Goal: Find specific page/section: Find specific page/section

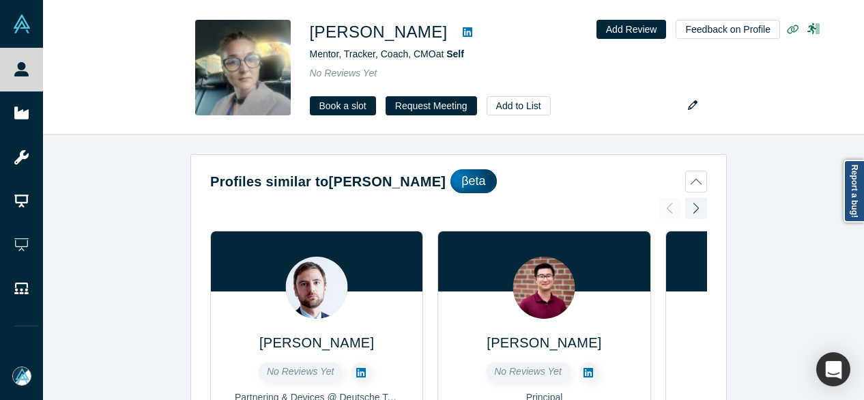
scroll to position [606, 0]
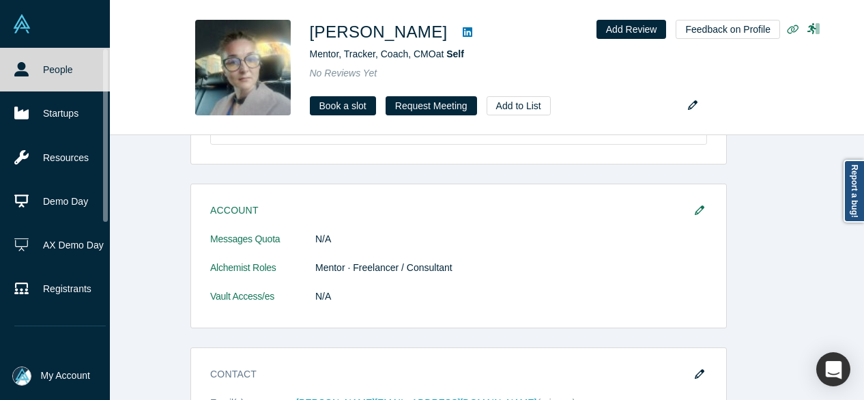
click at [29, 71] on link "People" at bounding box center [60, 70] width 120 height 44
click at [82, 69] on link "People" at bounding box center [60, 70] width 120 height 44
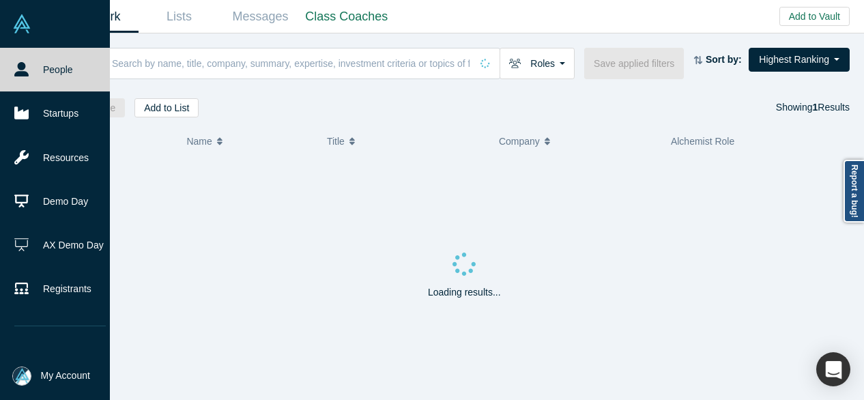
click at [50, 68] on link "People" at bounding box center [60, 70] width 120 height 44
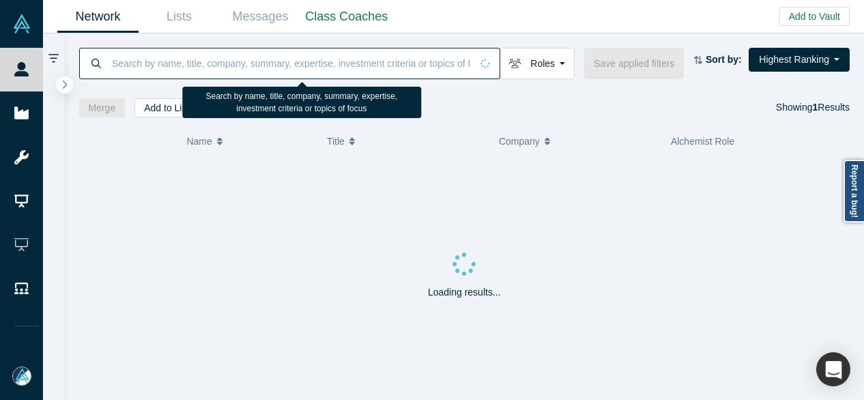
click at [175, 55] on input at bounding box center [291, 63] width 361 height 32
paste input "[PERSON_NAME]"
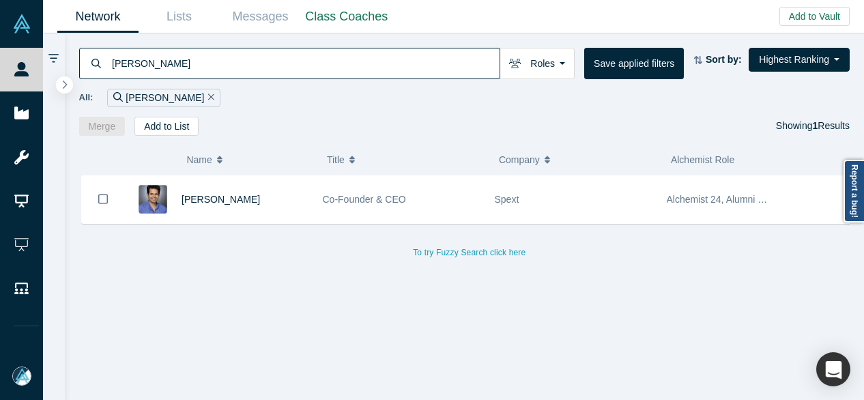
type input "[PERSON_NAME]"
